Goal: Obtain resource: Download file/media

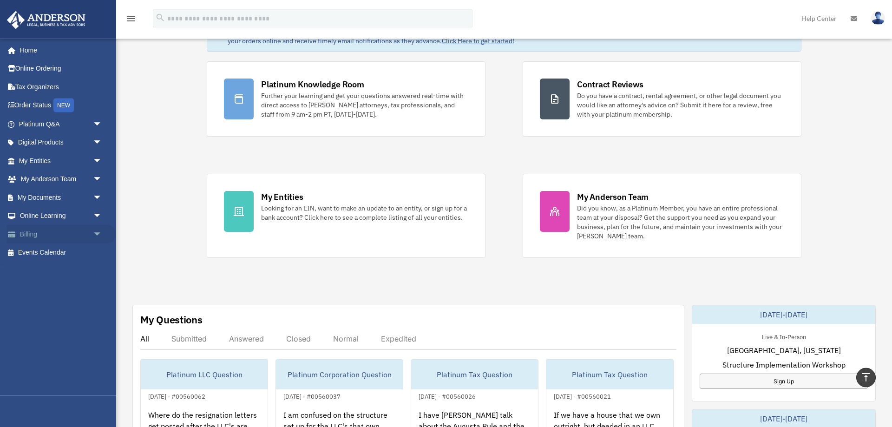
scroll to position [47, 0]
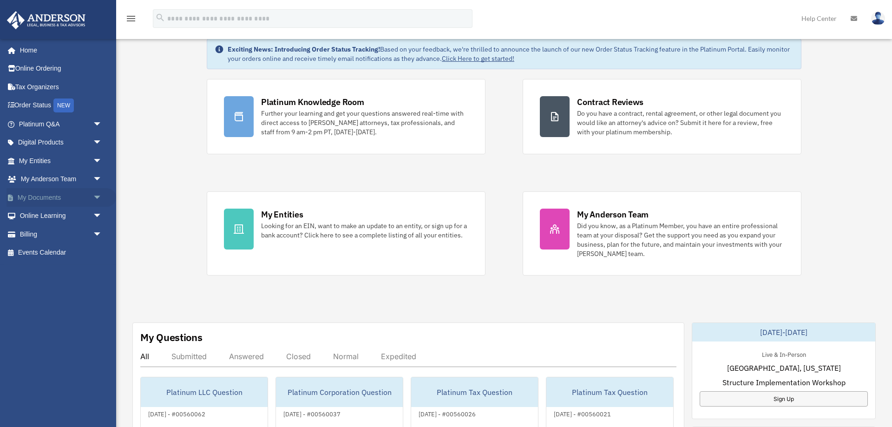
click at [53, 202] on link "My Documents arrow_drop_down" at bounding box center [62, 197] width 110 height 19
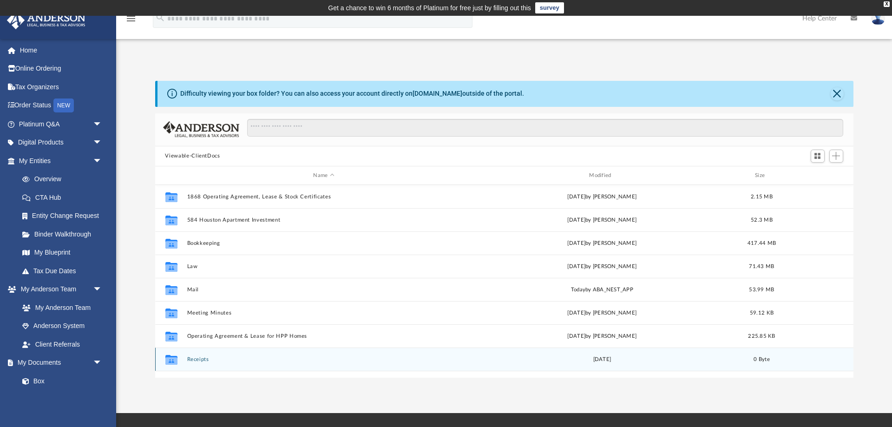
scroll to position [61, 0]
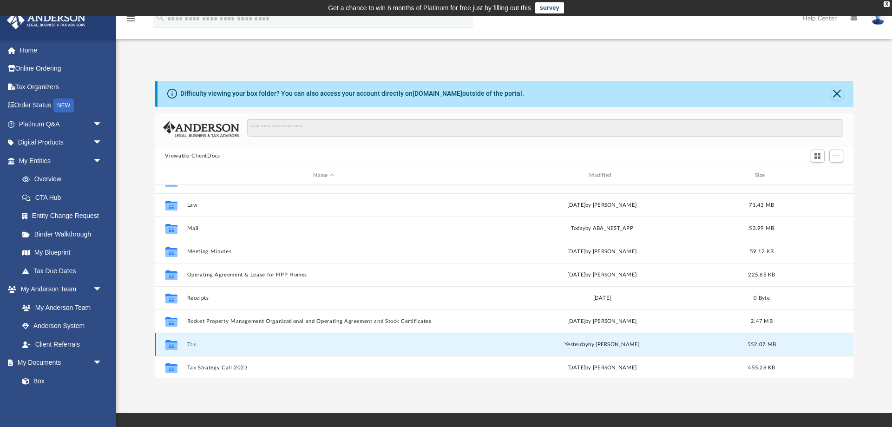
click at [191, 345] on button "Tax" at bounding box center [324, 344] width 274 height 6
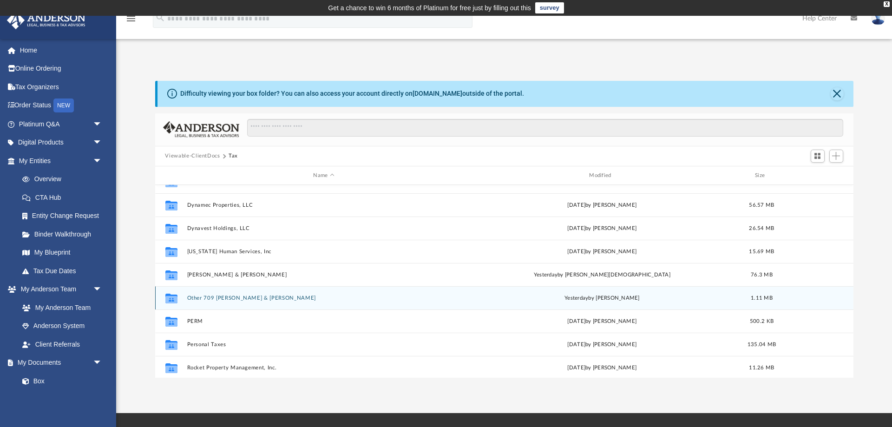
click at [205, 299] on button "Other 709 Mecsko, Amy & James M." at bounding box center [324, 298] width 274 height 6
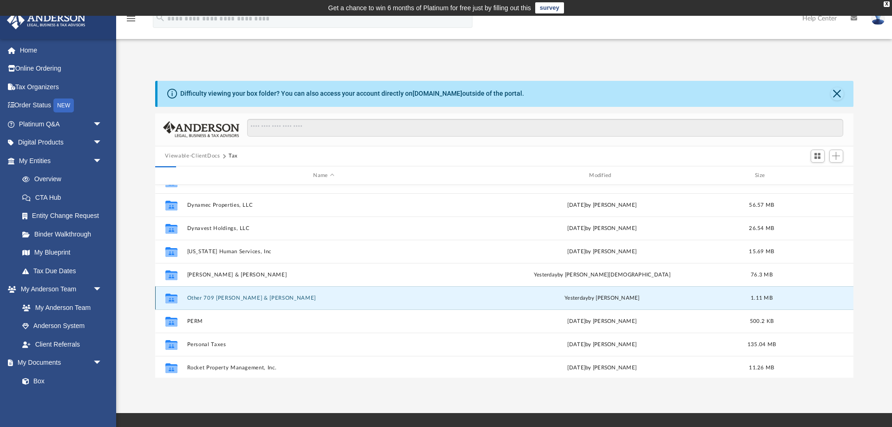
scroll to position [0, 0]
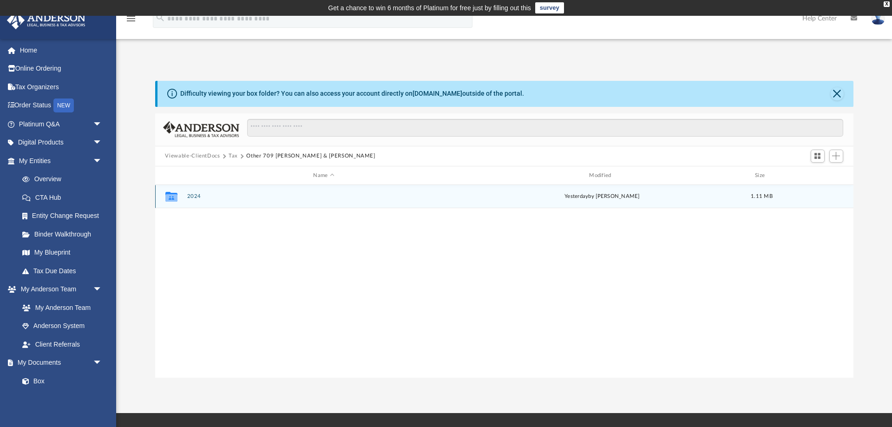
click at [199, 198] on button "2024" at bounding box center [324, 197] width 274 height 6
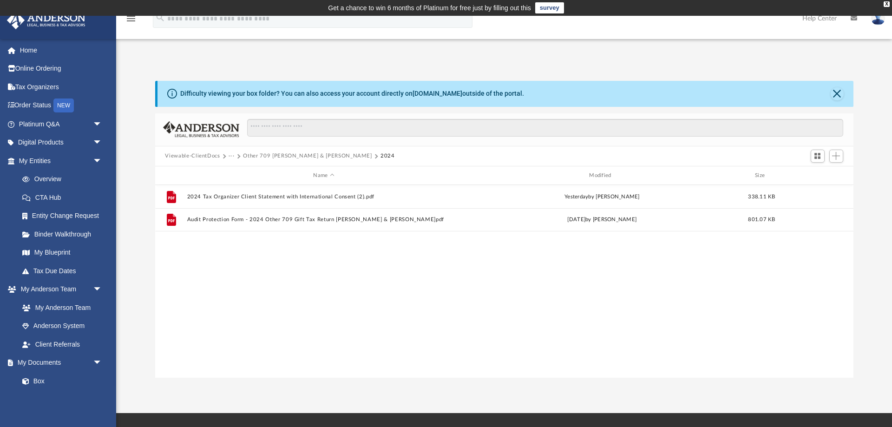
click at [280, 154] on button "Other 709 Mecsko, Amy & James M." at bounding box center [307, 156] width 129 height 8
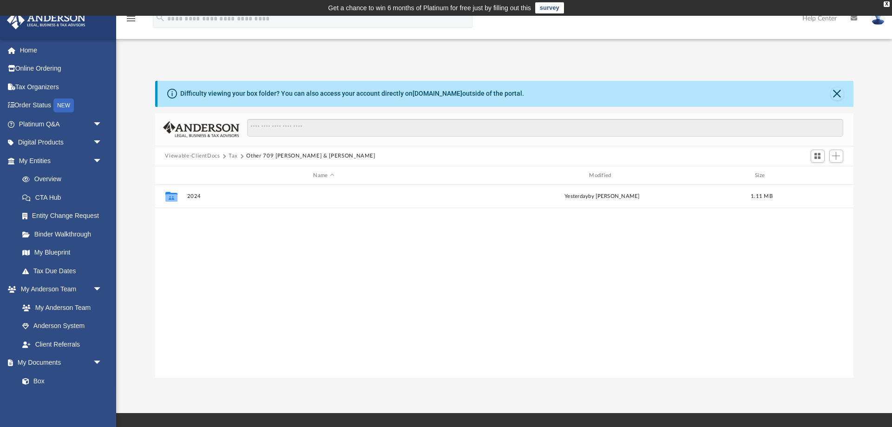
click at [231, 155] on button "Tax" at bounding box center [232, 156] width 9 height 8
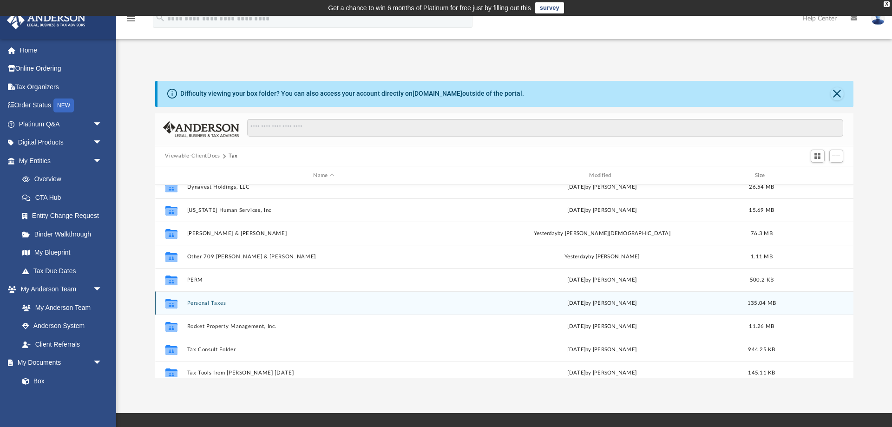
scroll to position [123, 0]
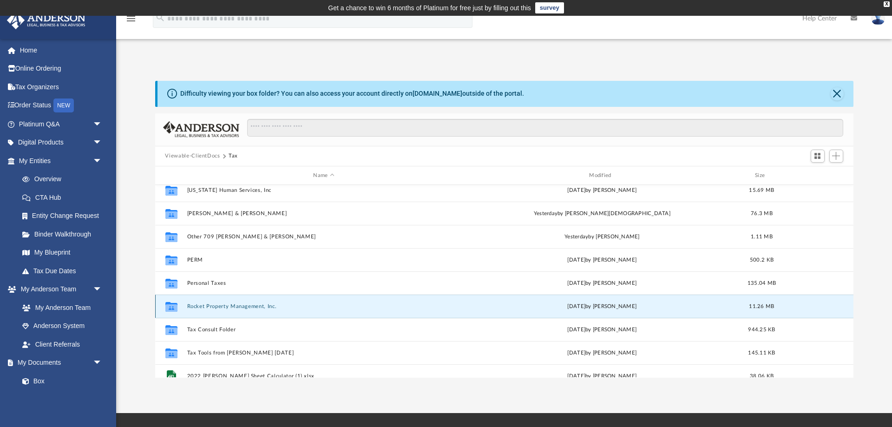
click at [217, 305] on button "Rocket Property Management, Inc." at bounding box center [324, 306] width 274 height 6
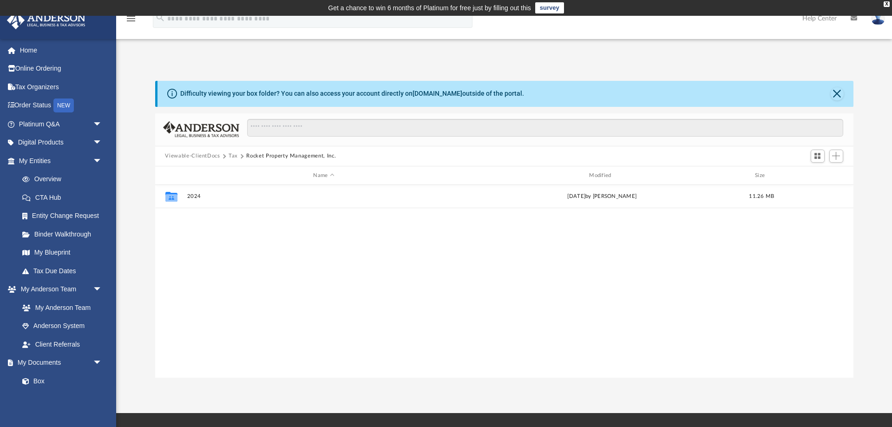
scroll to position [0, 0]
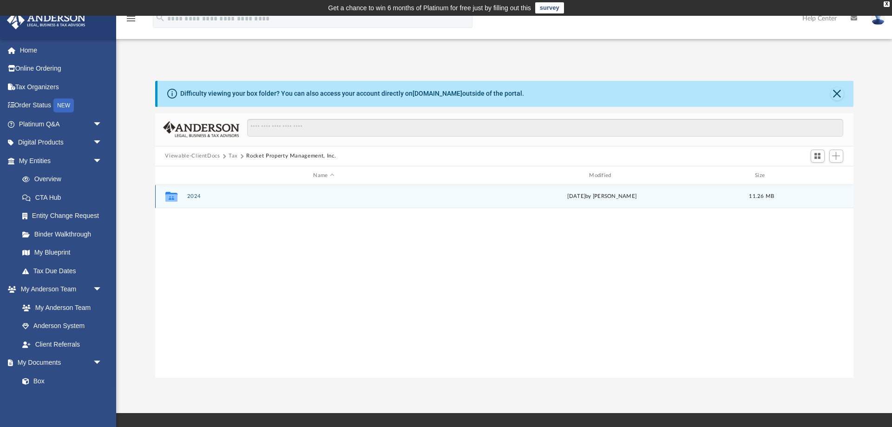
click at [191, 193] on div "Collaborated Folder 2024 Mon Sep 22 2025 by Alex Price 11.26 MB" at bounding box center [504, 196] width 698 height 23
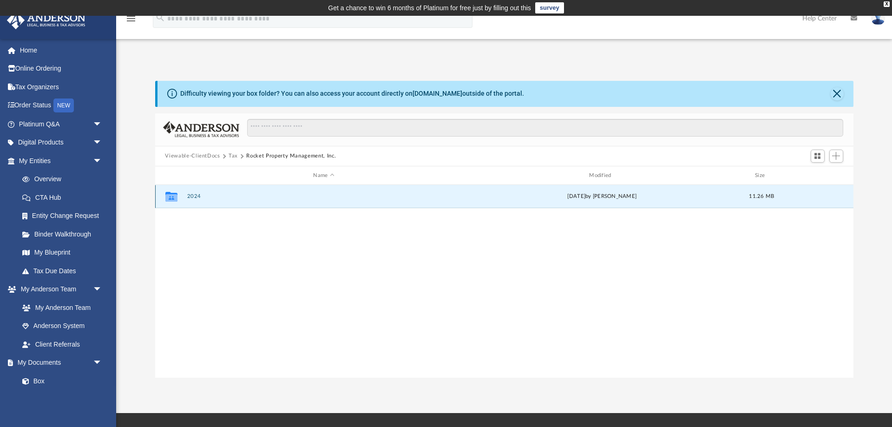
click at [189, 199] on button "2024" at bounding box center [324, 197] width 274 height 6
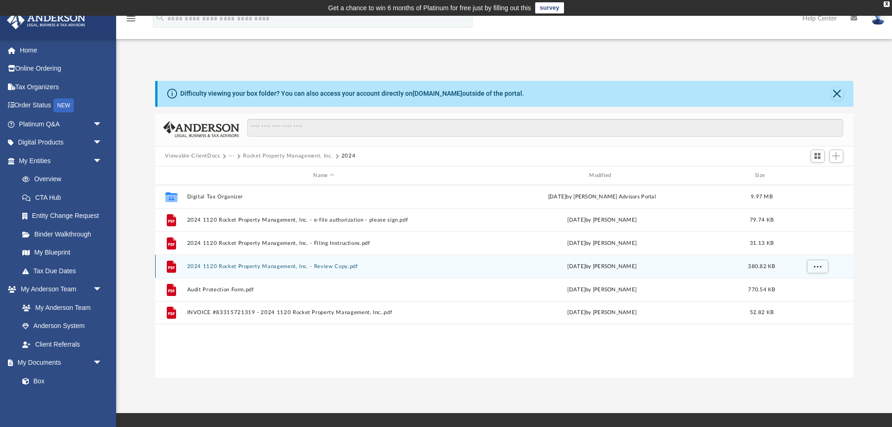
click at [269, 266] on button "2024 1120 Rocket Property Management, Inc. - Review Copy.pdf" at bounding box center [324, 266] width 274 height 6
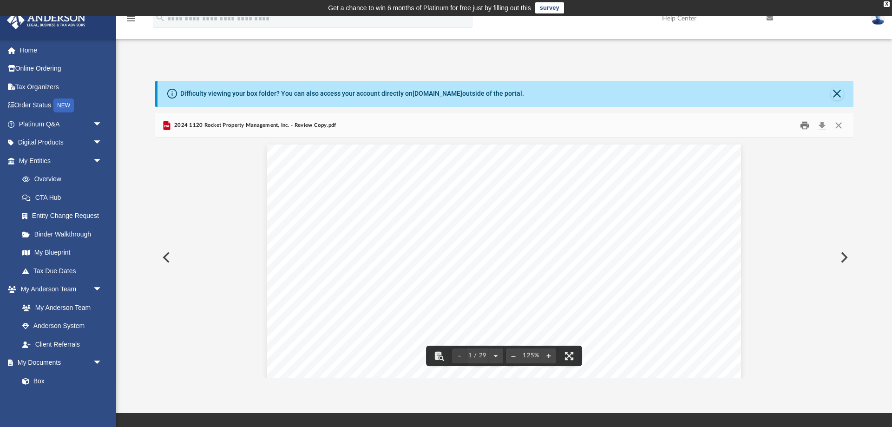
click at [802, 131] on button "Print" at bounding box center [804, 125] width 19 height 14
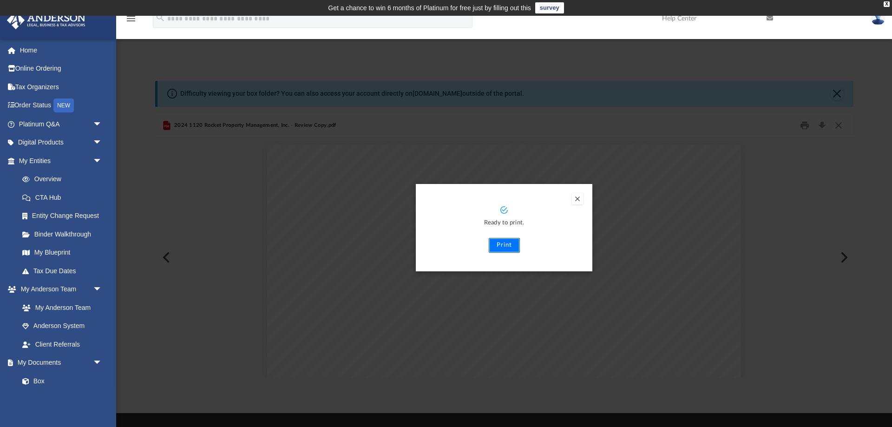
click at [502, 251] on button "Print" at bounding box center [504, 245] width 31 height 15
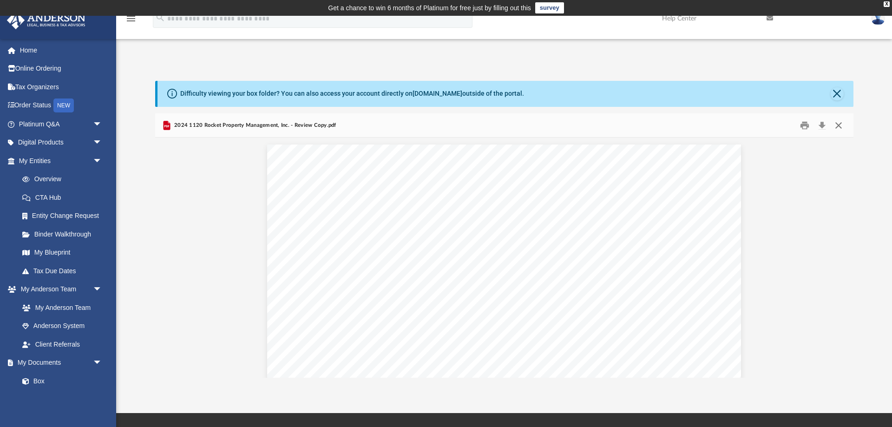
click at [842, 125] on button "Close" at bounding box center [838, 125] width 17 height 14
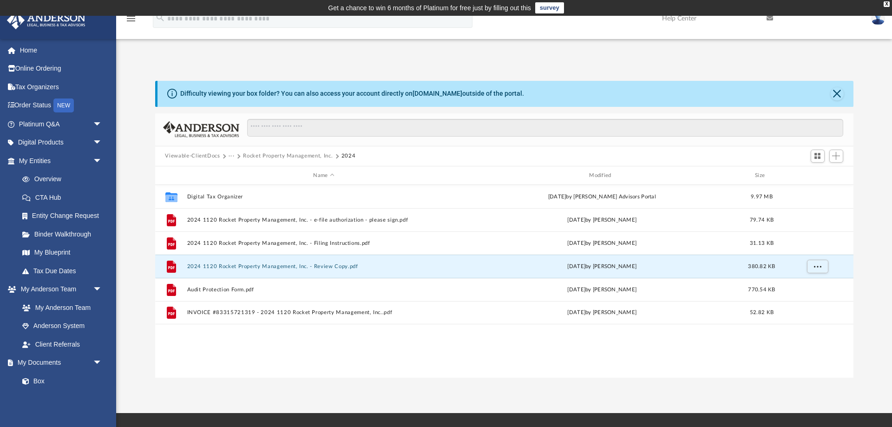
click at [238, 156] on span at bounding box center [238, 156] width 5 height 5
click at [232, 156] on button "···" at bounding box center [231, 156] width 6 height 8
click at [274, 155] on button "Rocket Property Management, Inc." at bounding box center [288, 156] width 90 height 8
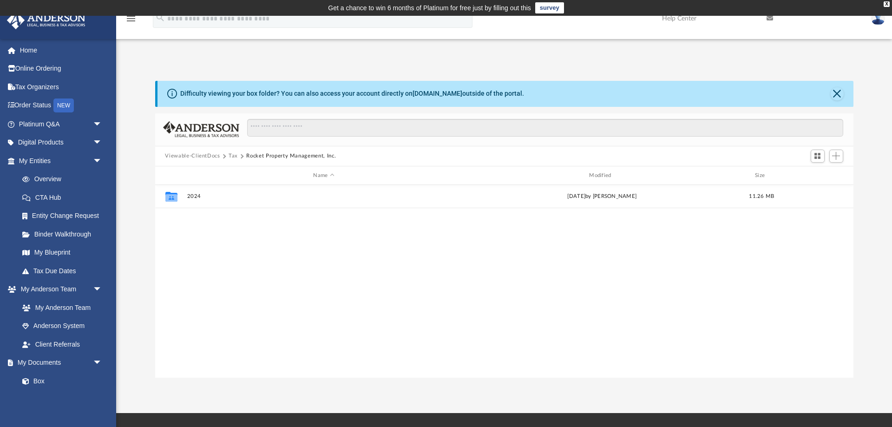
click at [230, 157] on button "Tax" at bounding box center [232, 156] width 9 height 8
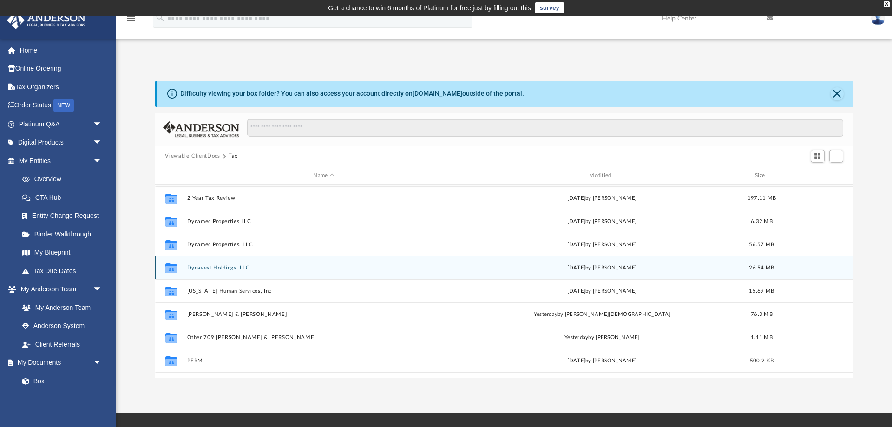
scroll to position [31, 0]
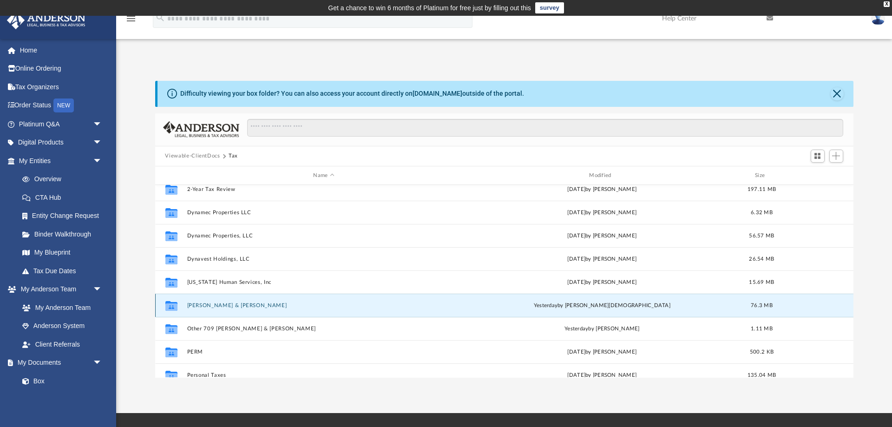
click at [219, 307] on button "Mecsko, James & Amy" at bounding box center [324, 305] width 274 height 6
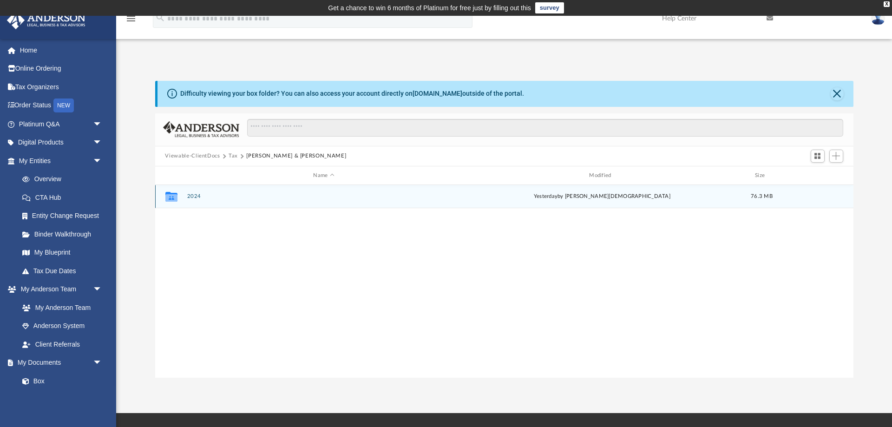
scroll to position [0, 0]
click at [197, 193] on div "Collaborated Folder 2024 yesterday by Oshee Jain 76.3 MB" at bounding box center [504, 196] width 698 height 23
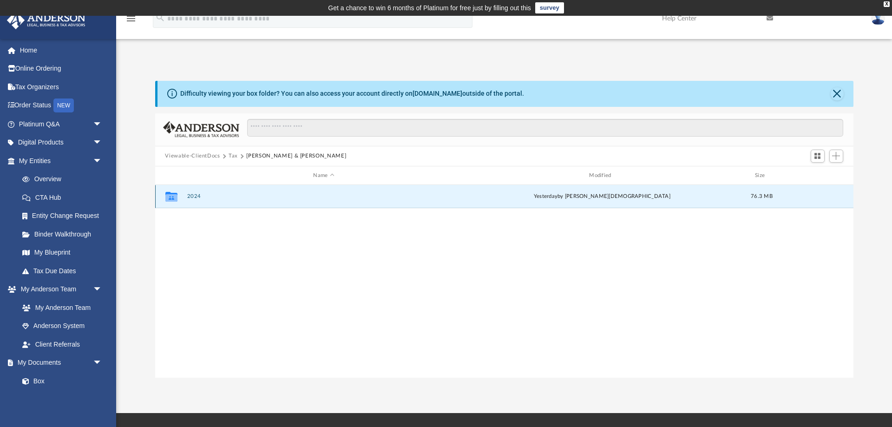
click at [196, 194] on button "2024" at bounding box center [324, 197] width 274 height 6
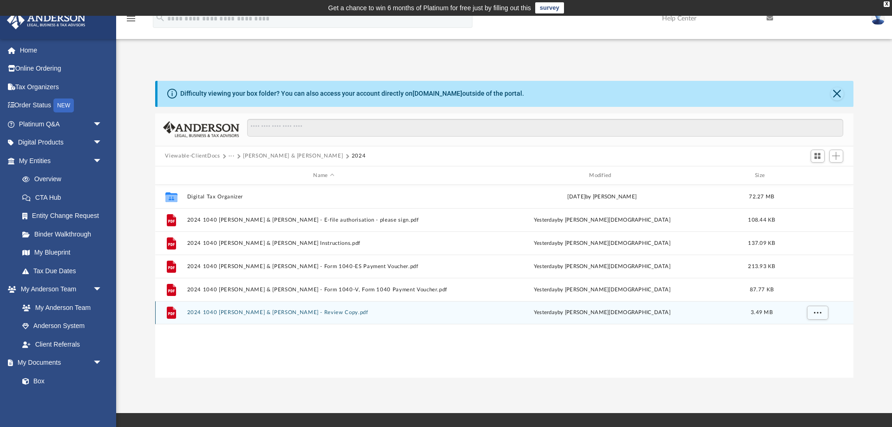
click at [289, 311] on button "2024 1040 Mecsko, James & Amy - Review Copy.pdf" at bounding box center [324, 313] width 274 height 6
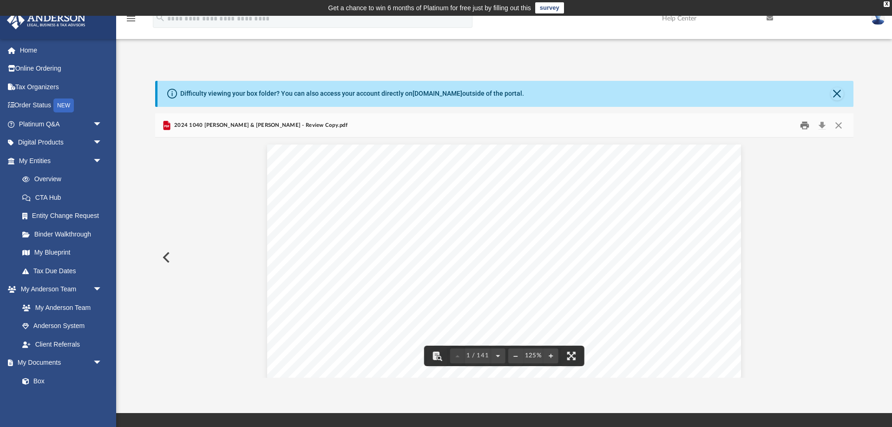
click at [803, 128] on button "Print" at bounding box center [804, 125] width 19 height 14
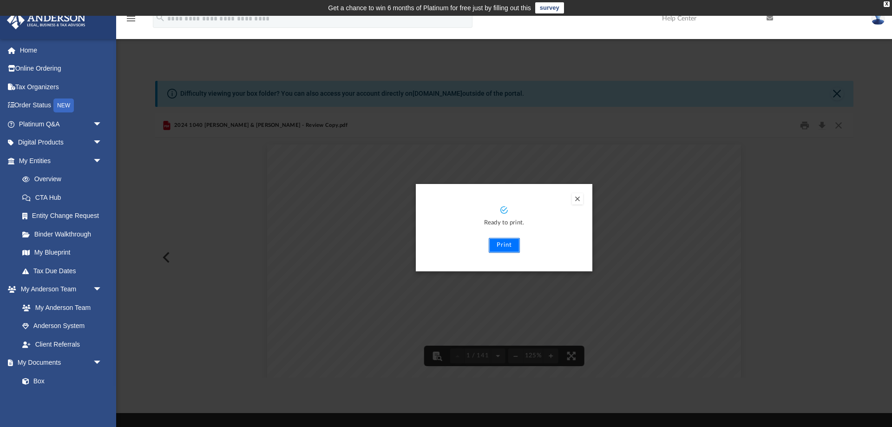
click at [497, 245] on button "Print" at bounding box center [504, 245] width 31 height 15
